Goal: Information Seeking & Learning: Stay updated

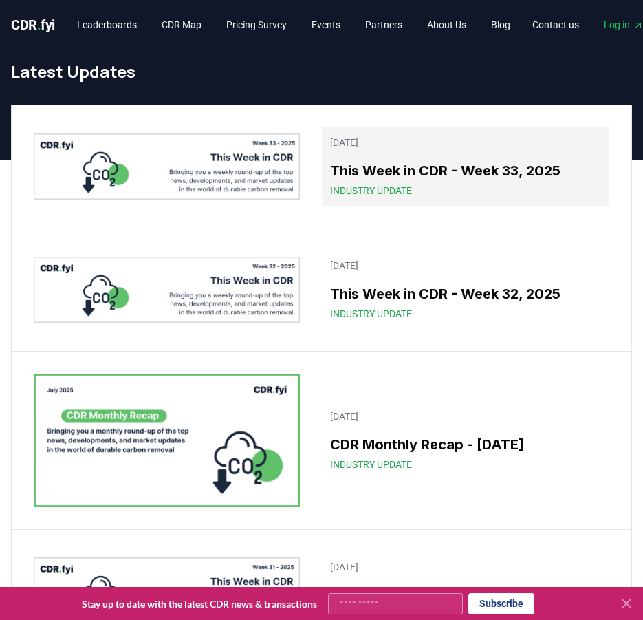
click at [404, 166] on h3 "This Week in CDR - Week 33, 2025" at bounding box center [465, 170] width 271 height 21
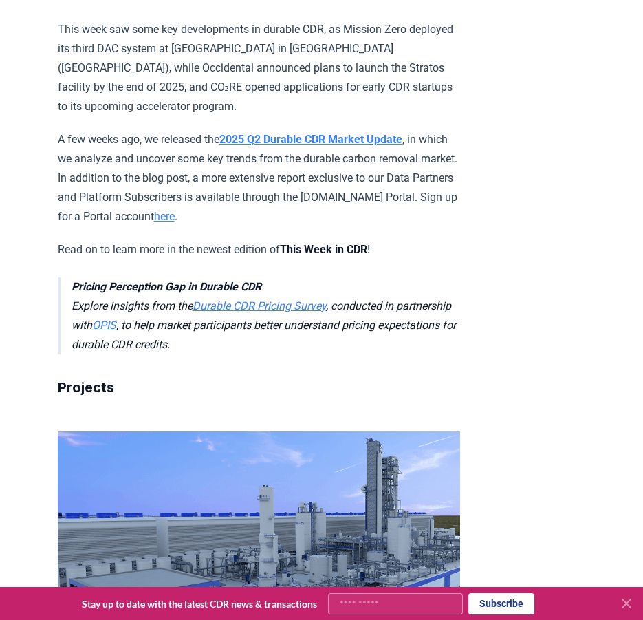
scroll to position [672, 0]
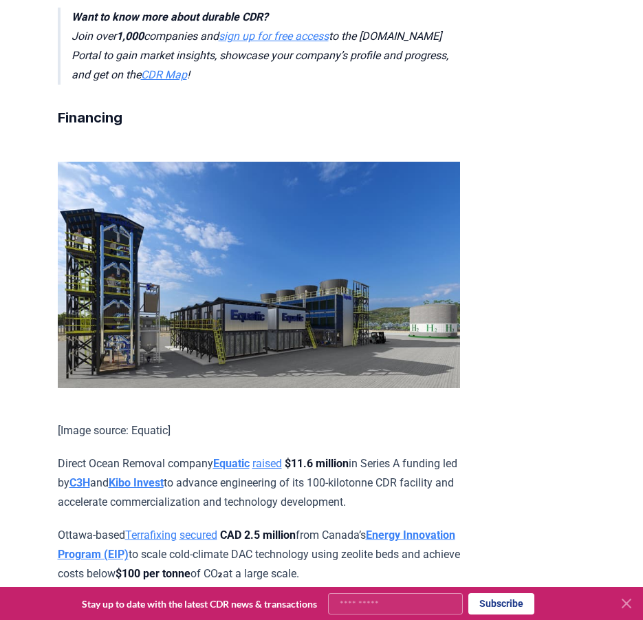
scroll to position [1559, 0]
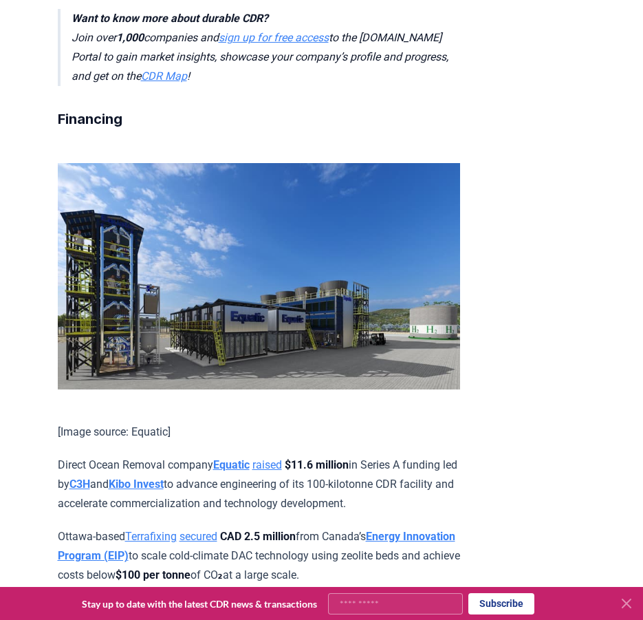
click at [190, 601] on link "opened" at bounding box center [179, 607] width 36 height 13
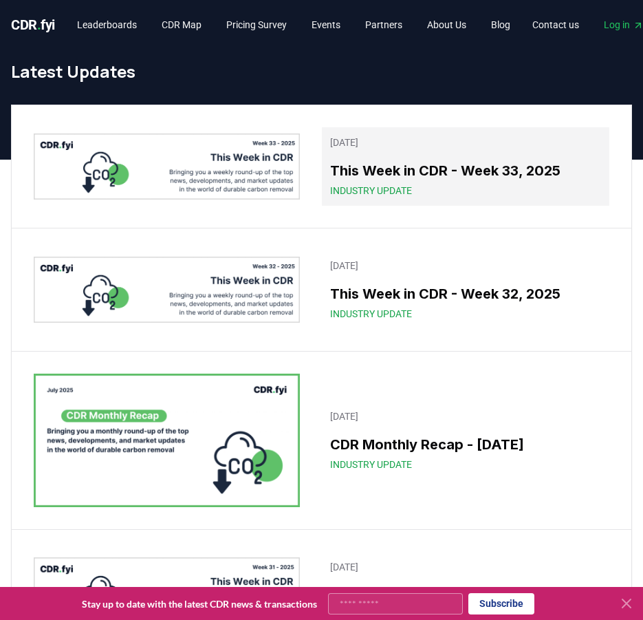
click at [475, 187] on div "Industry Update" at bounding box center [465, 191] width 271 height 14
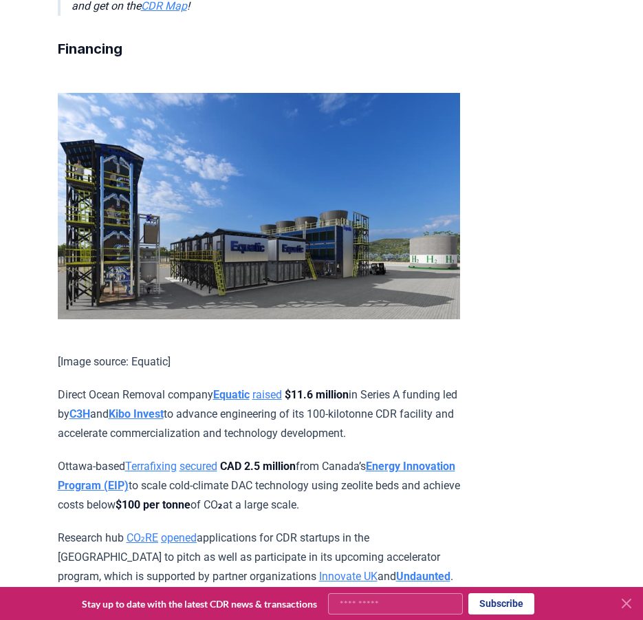
scroll to position [2137, 0]
